Goal: Check status

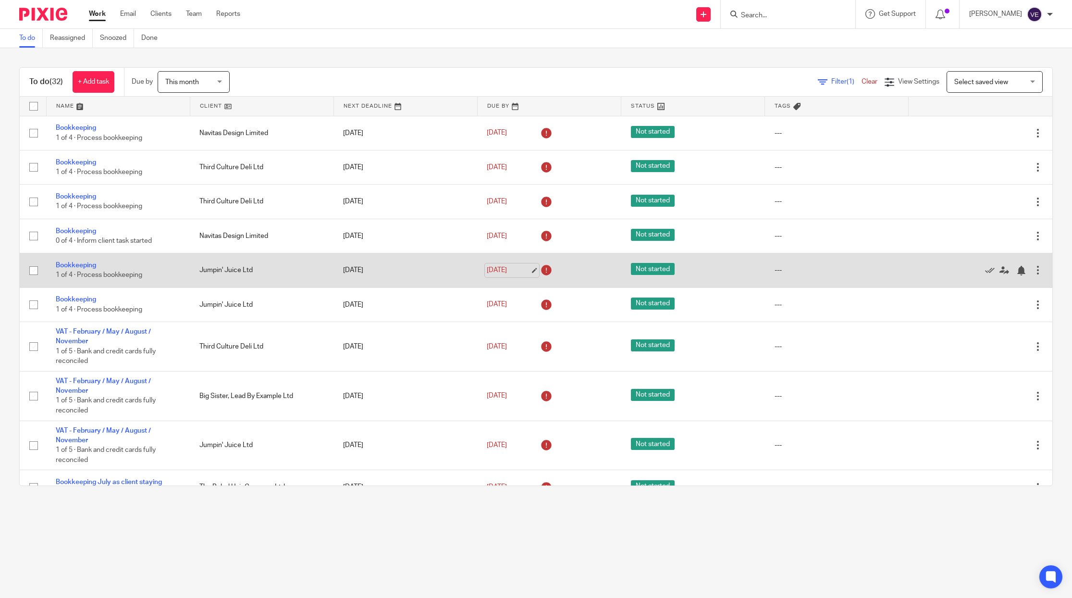
scroll to position [167, 0]
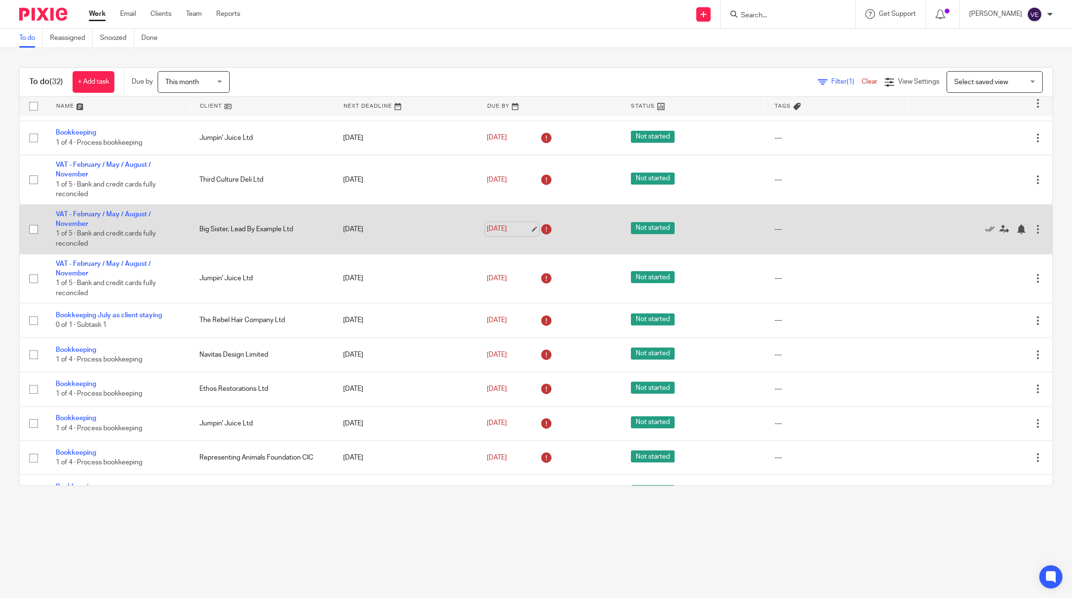
click at [495, 232] on link "[DATE]" at bounding box center [508, 229] width 43 height 10
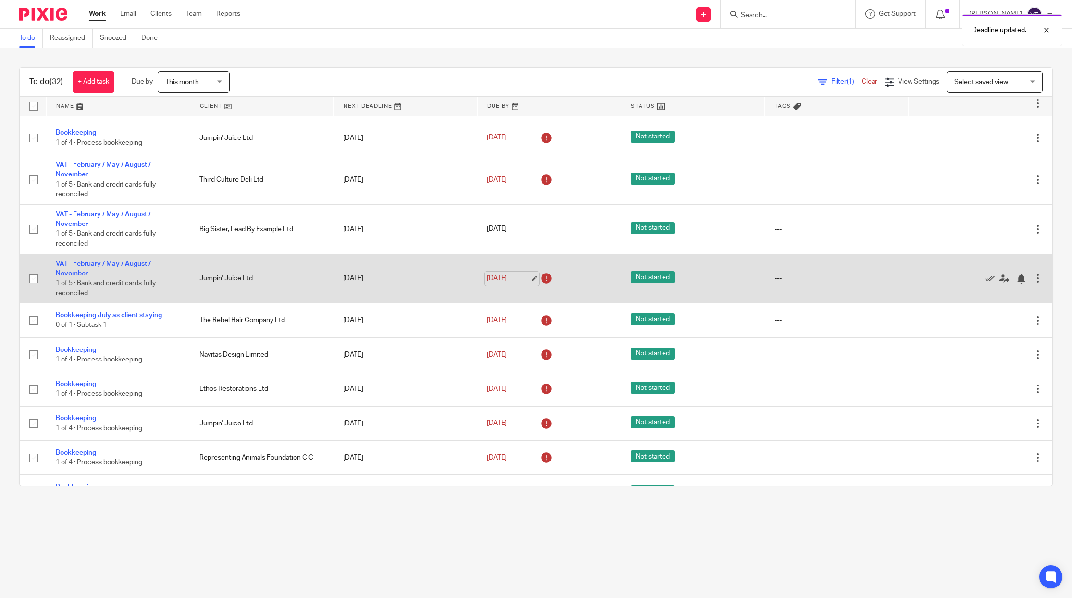
click at [487, 283] on link "[DATE]" at bounding box center [508, 278] width 43 height 10
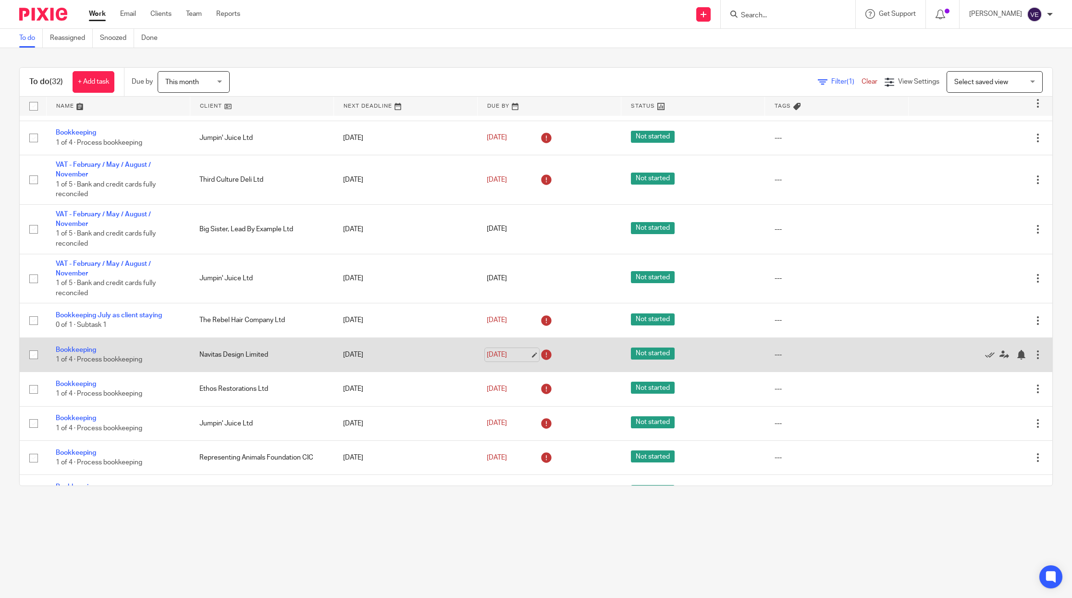
click at [510, 357] on link "[DATE]" at bounding box center [508, 355] width 43 height 10
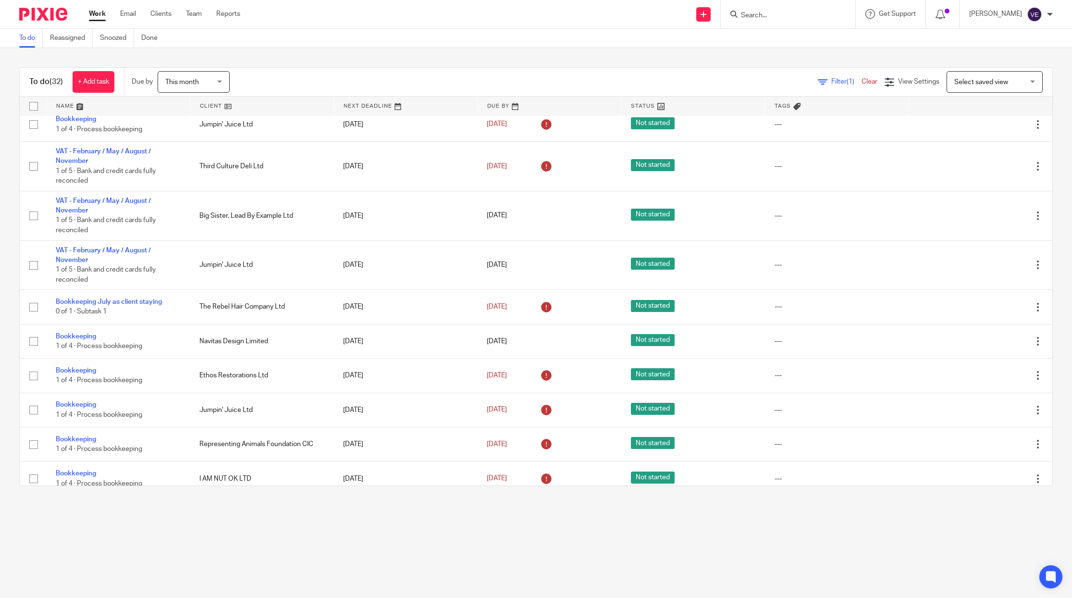
scroll to position [0, 0]
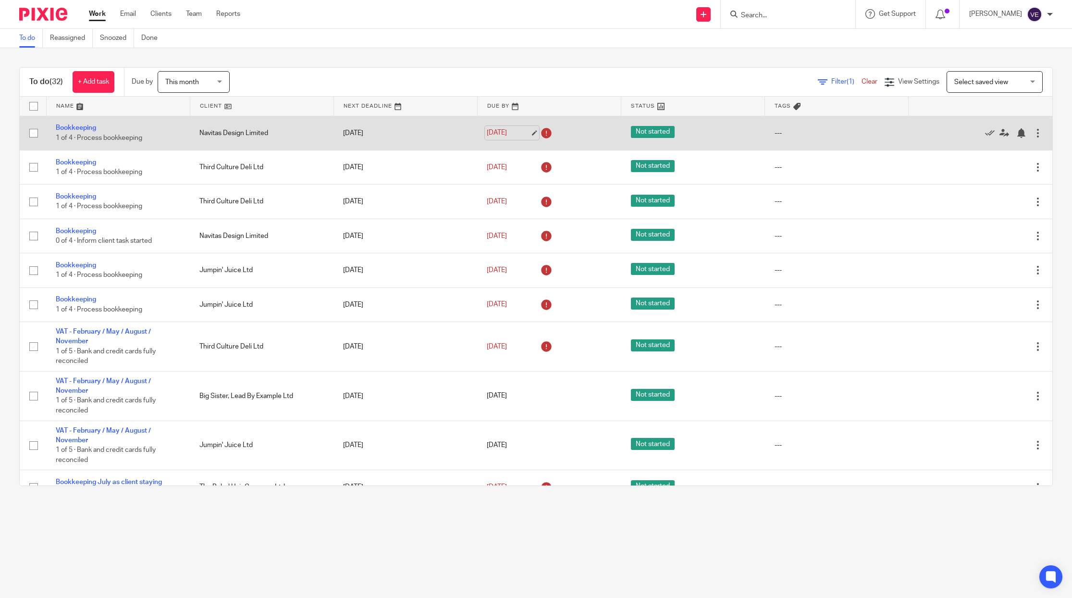
click at [495, 132] on link "[DATE]" at bounding box center [508, 133] width 43 height 10
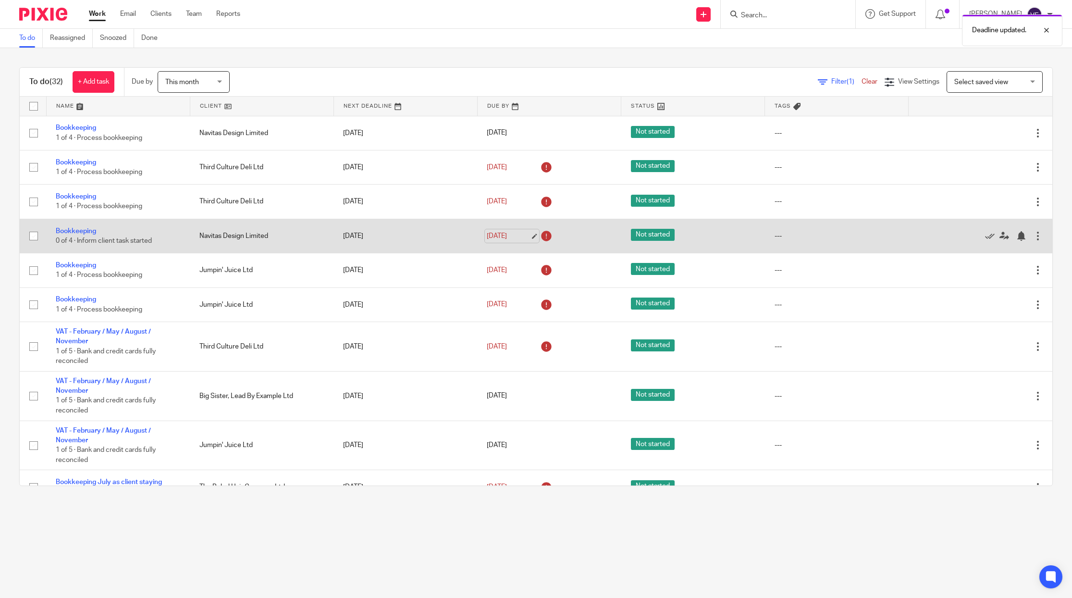
click at [503, 238] on link "[DATE]" at bounding box center [508, 236] width 43 height 10
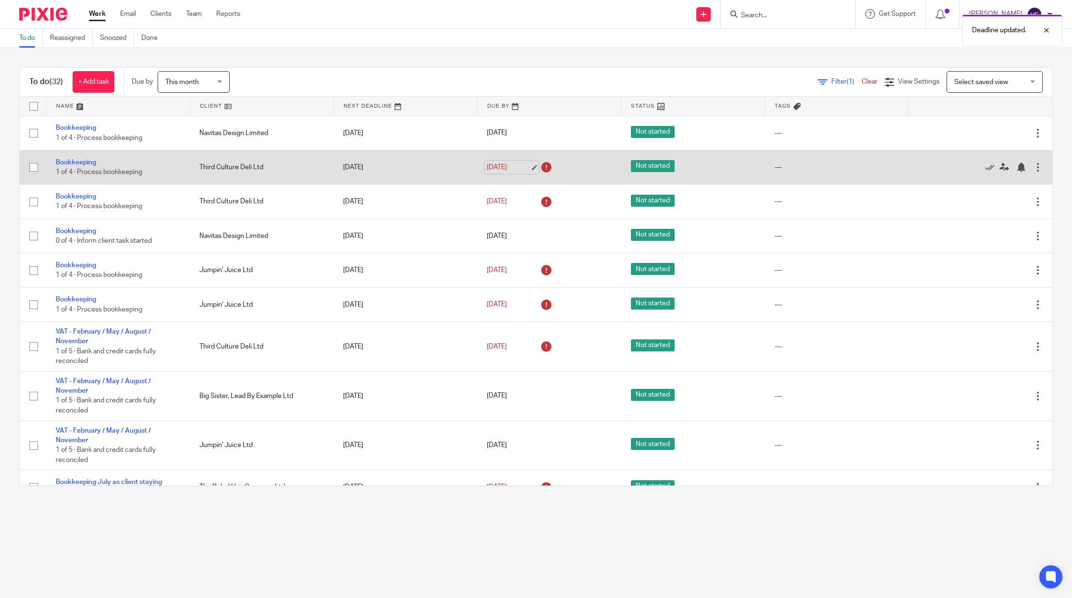
click at [496, 167] on link "[DATE]" at bounding box center [508, 167] width 43 height 10
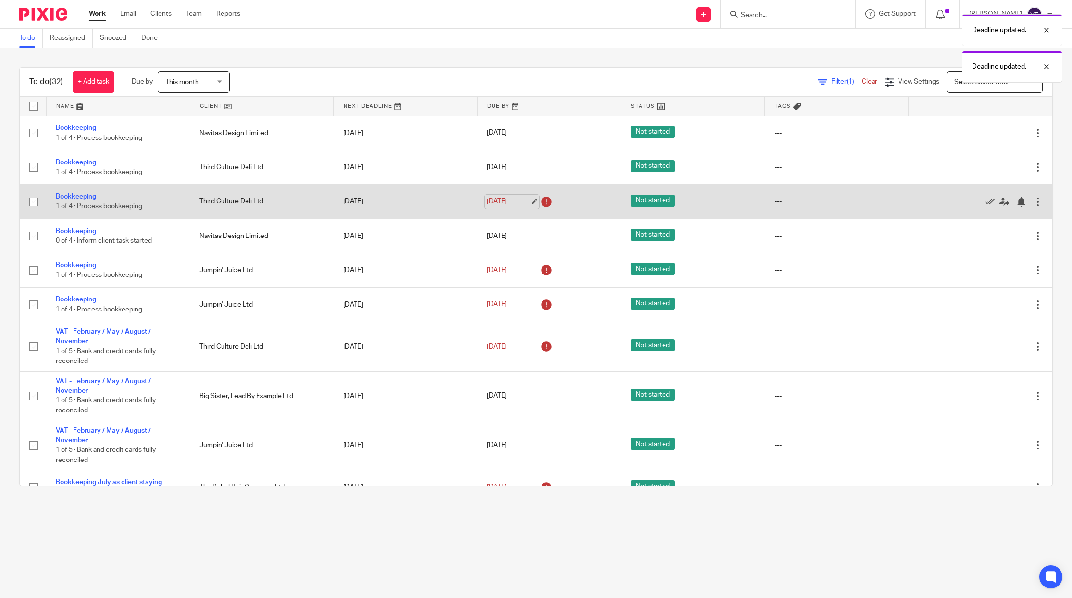
click at [506, 203] on link "[DATE]" at bounding box center [508, 201] width 43 height 10
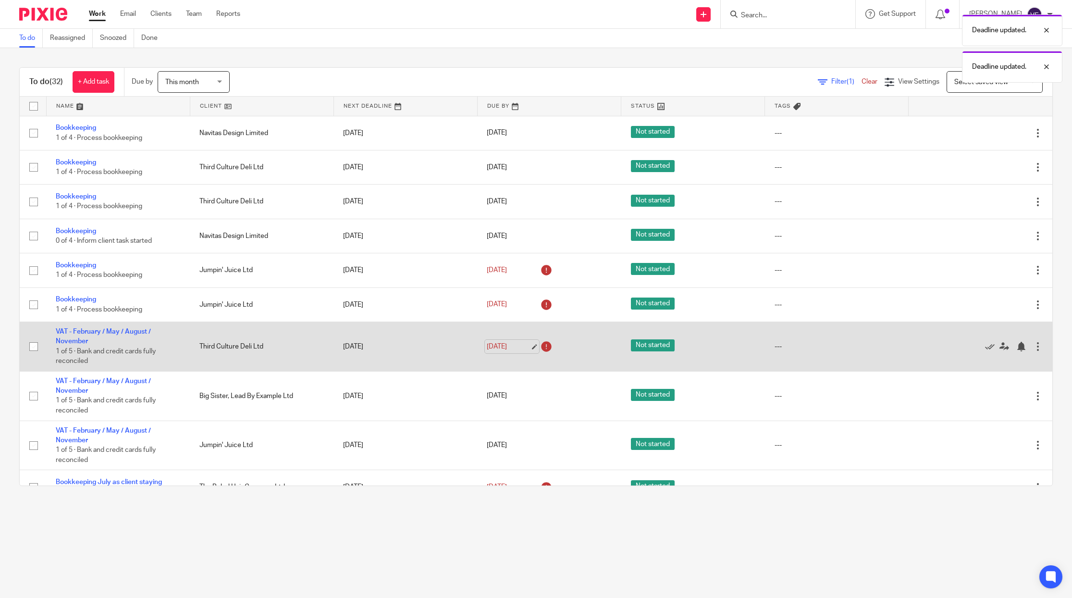
click at [512, 351] on link "[DATE]" at bounding box center [508, 347] width 43 height 10
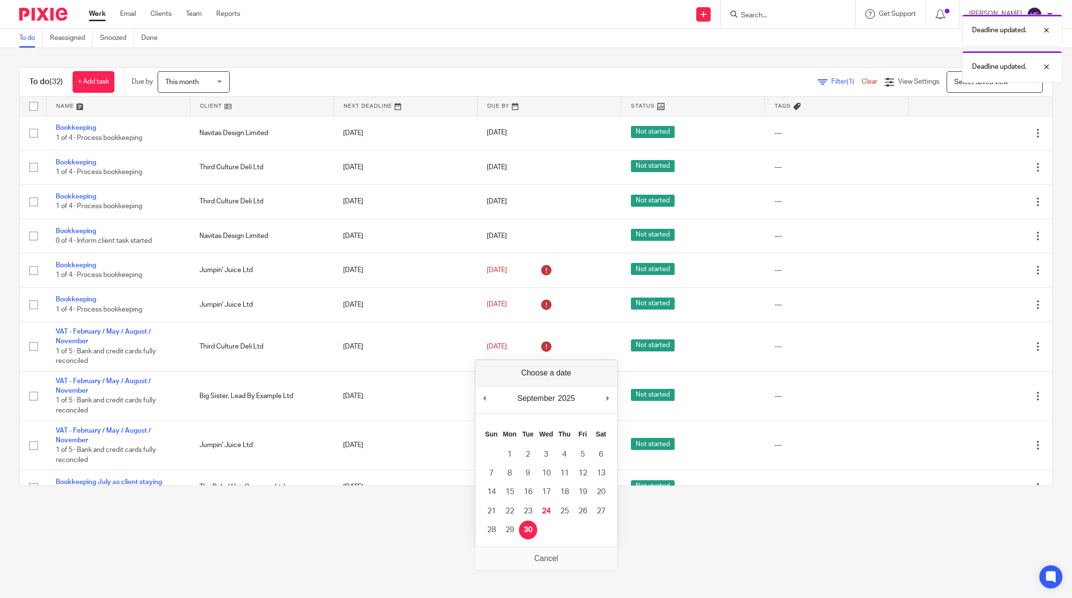
drag, startPoint x: 529, startPoint y: 526, endPoint x: 508, endPoint y: 454, distance: 75.4
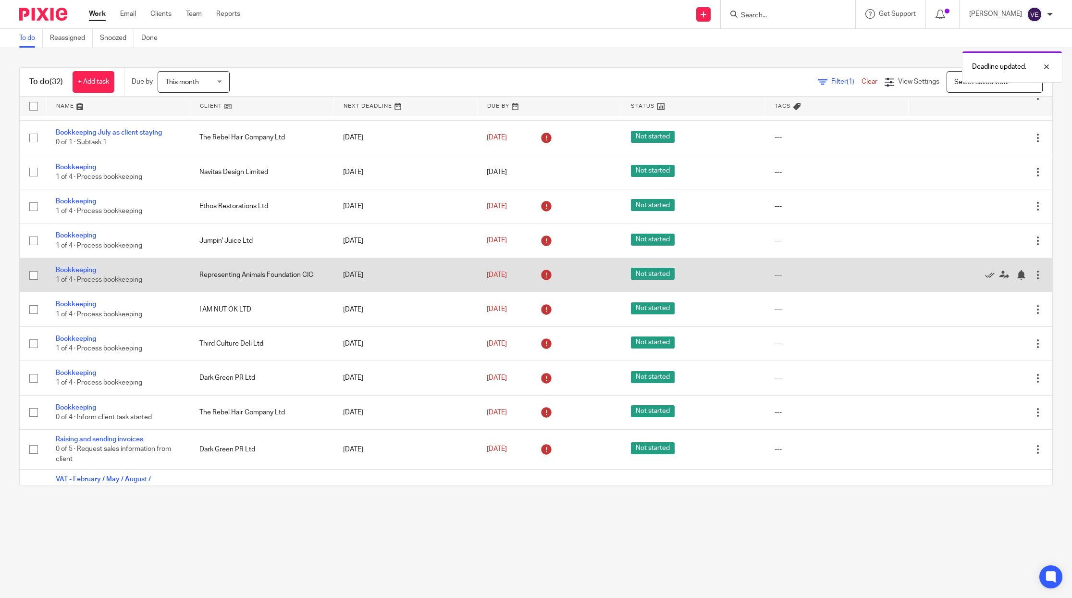
scroll to position [378, 0]
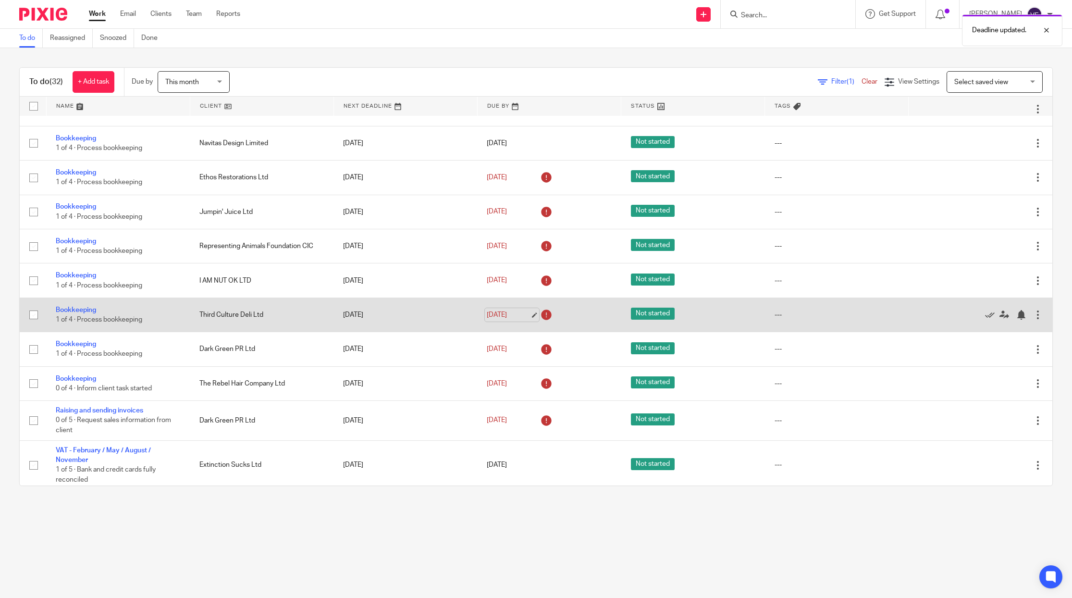
click at [487, 320] on link "[DATE]" at bounding box center [508, 315] width 43 height 10
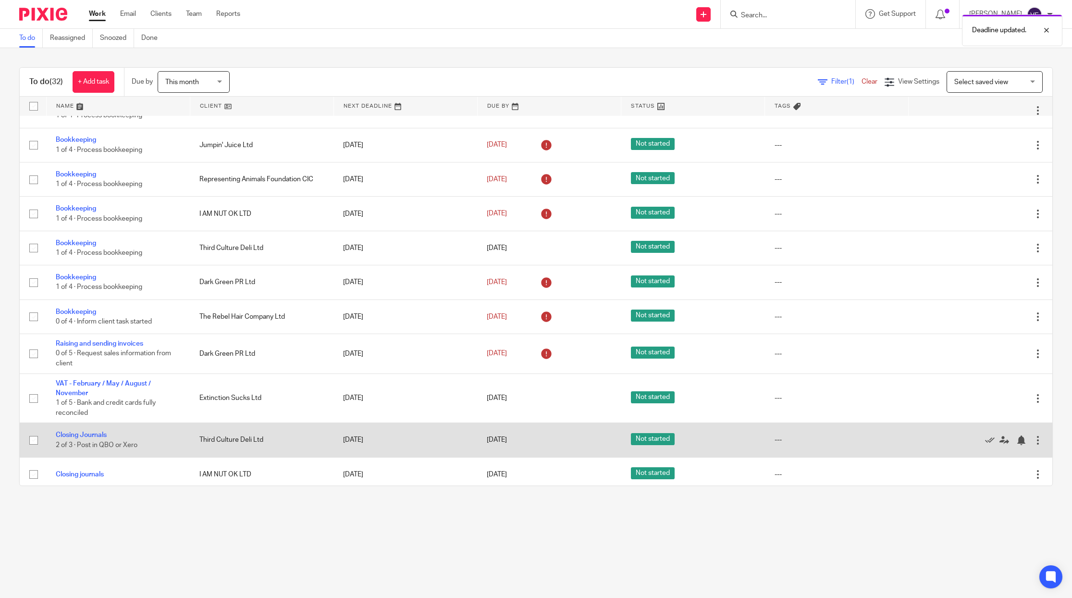
scroll to position [552, 0]
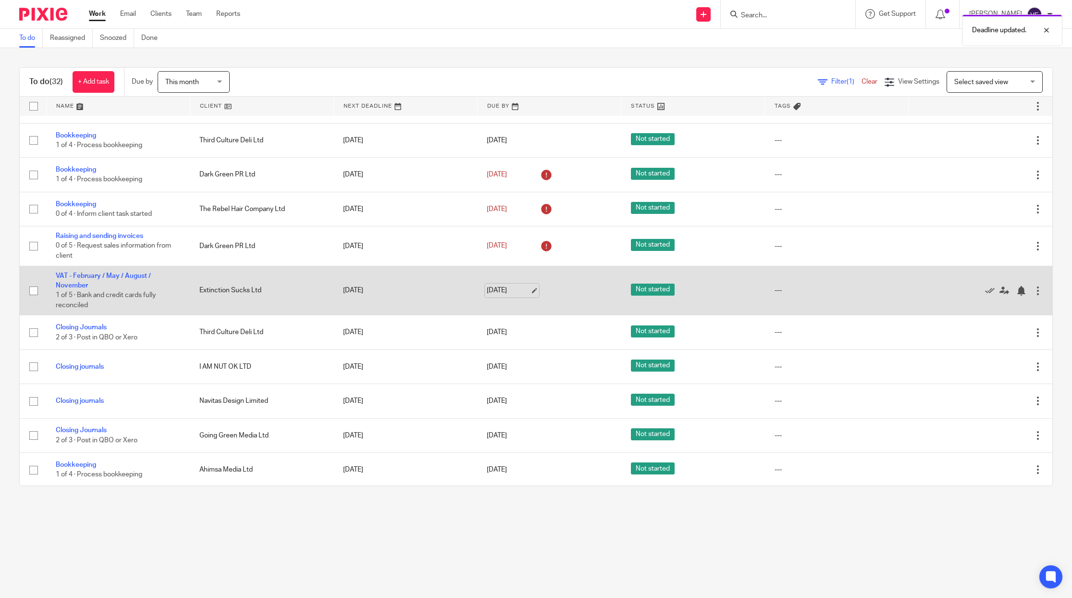
click at [487, 295] on link "[DATE]" at bounding box center [508, 290] width 43 height 10
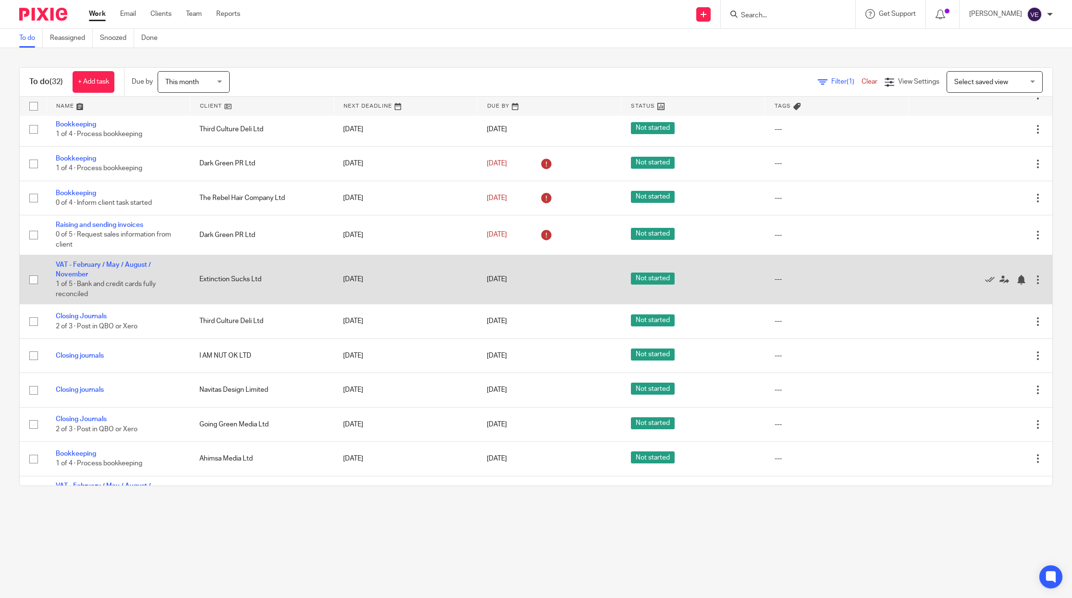
scroll to position [549, 0]
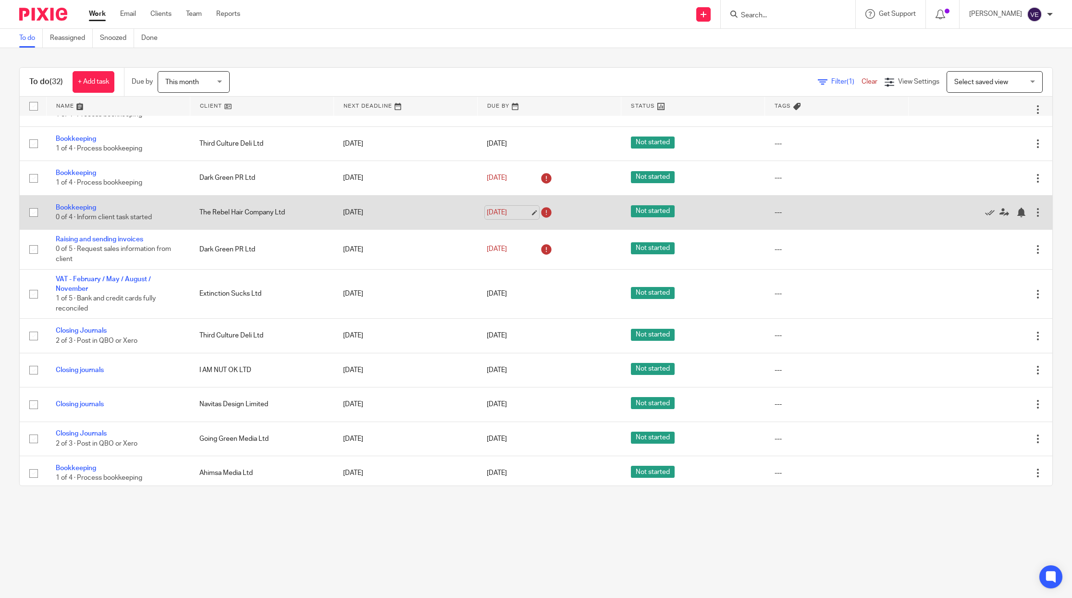
click at [511, 218] on link "[DATE]" at bounding box center [508, 213] width 43 height 10
